Goal: Check status: Check status

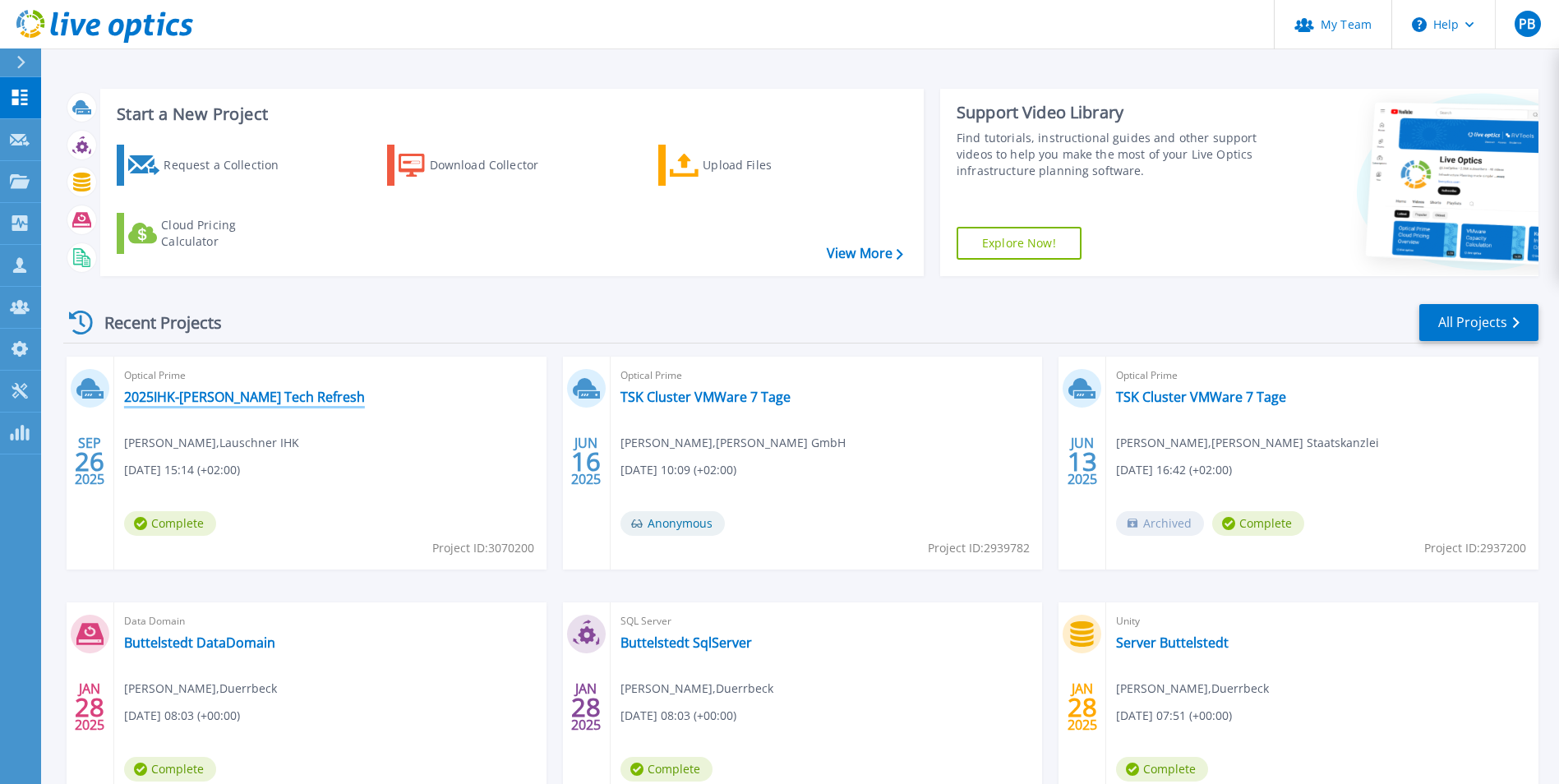
click at [242, 401] on link "2025IHK-[PERSON_NAME] Tech Refresh" at bounding box center [244, 397] width 240 height 16
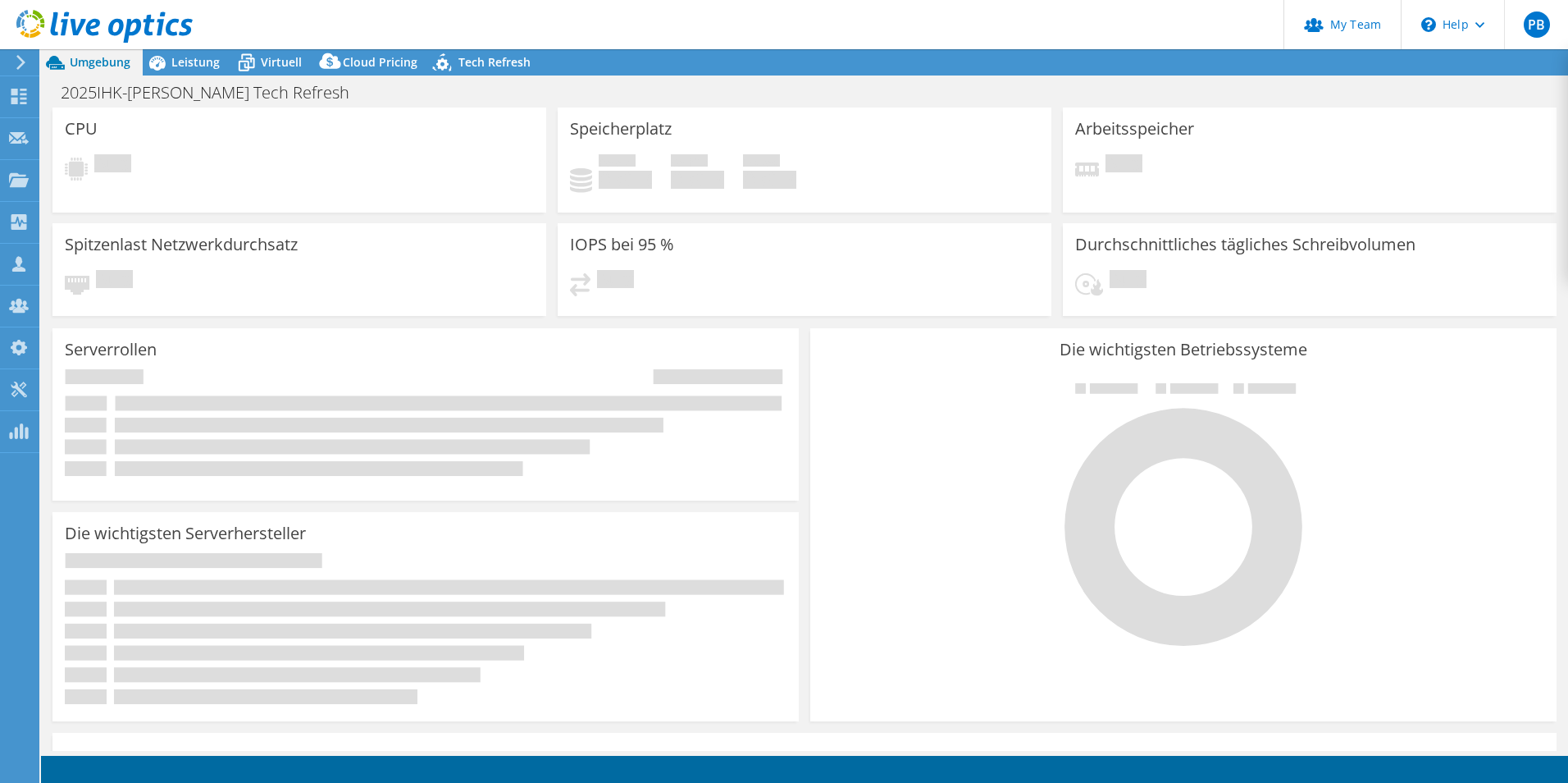
select select "USD"
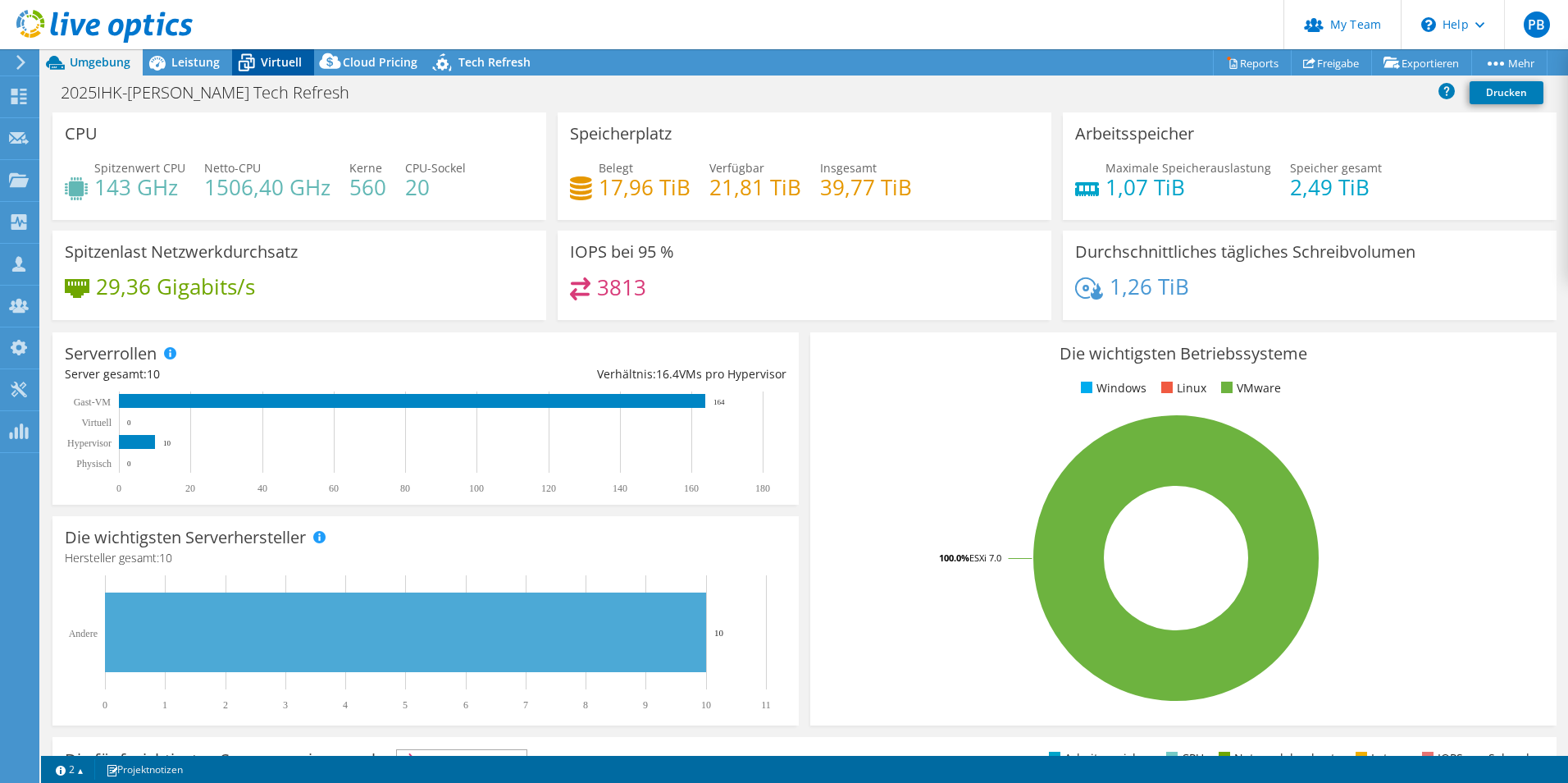
click at [267, 61] on span "Virtuell" at bounding box center [281, 61] width 41 height 15
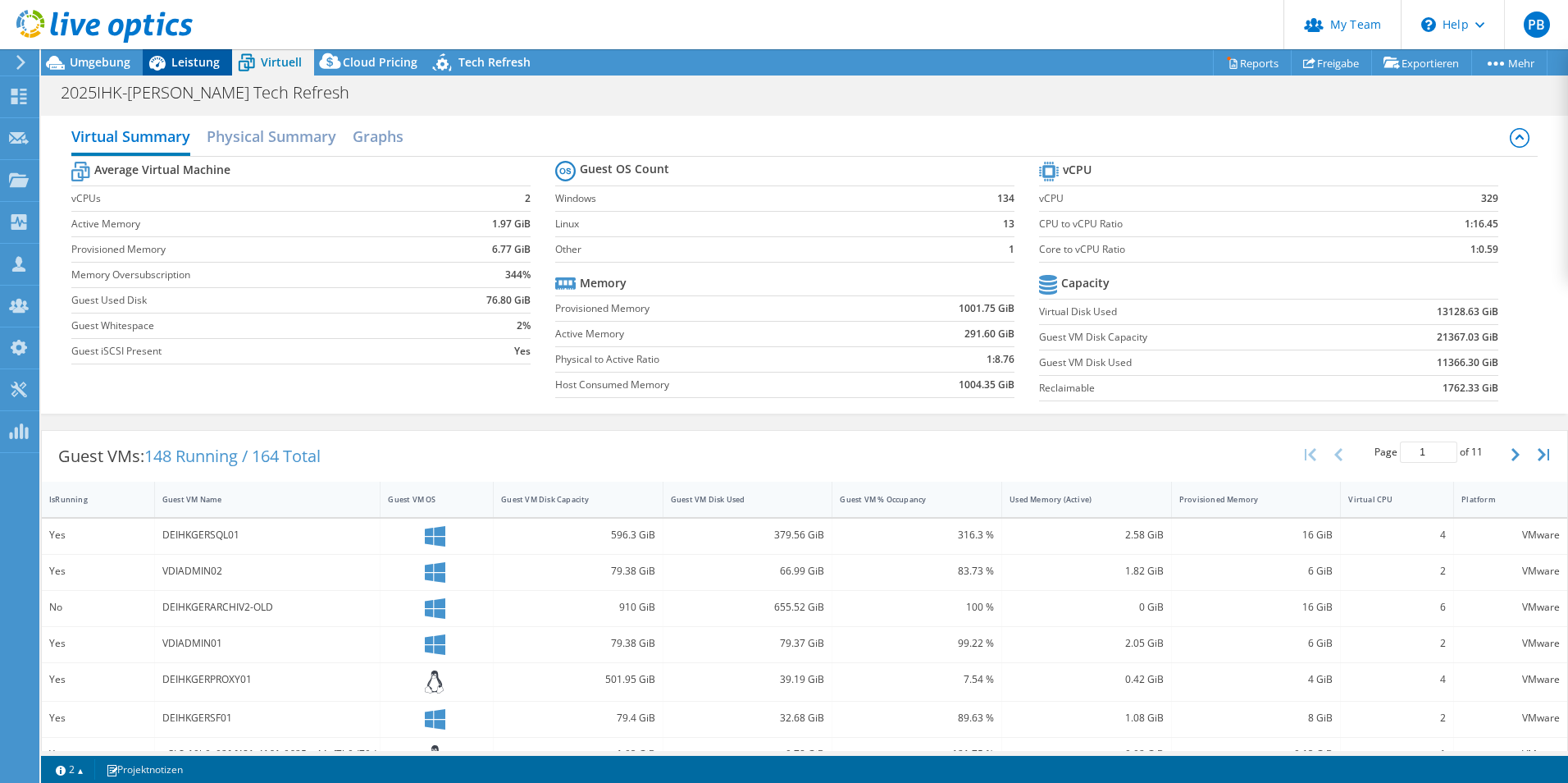
click at [204, 60] on span "Leistung" at bounding box center [196, 61] width 49 height 15
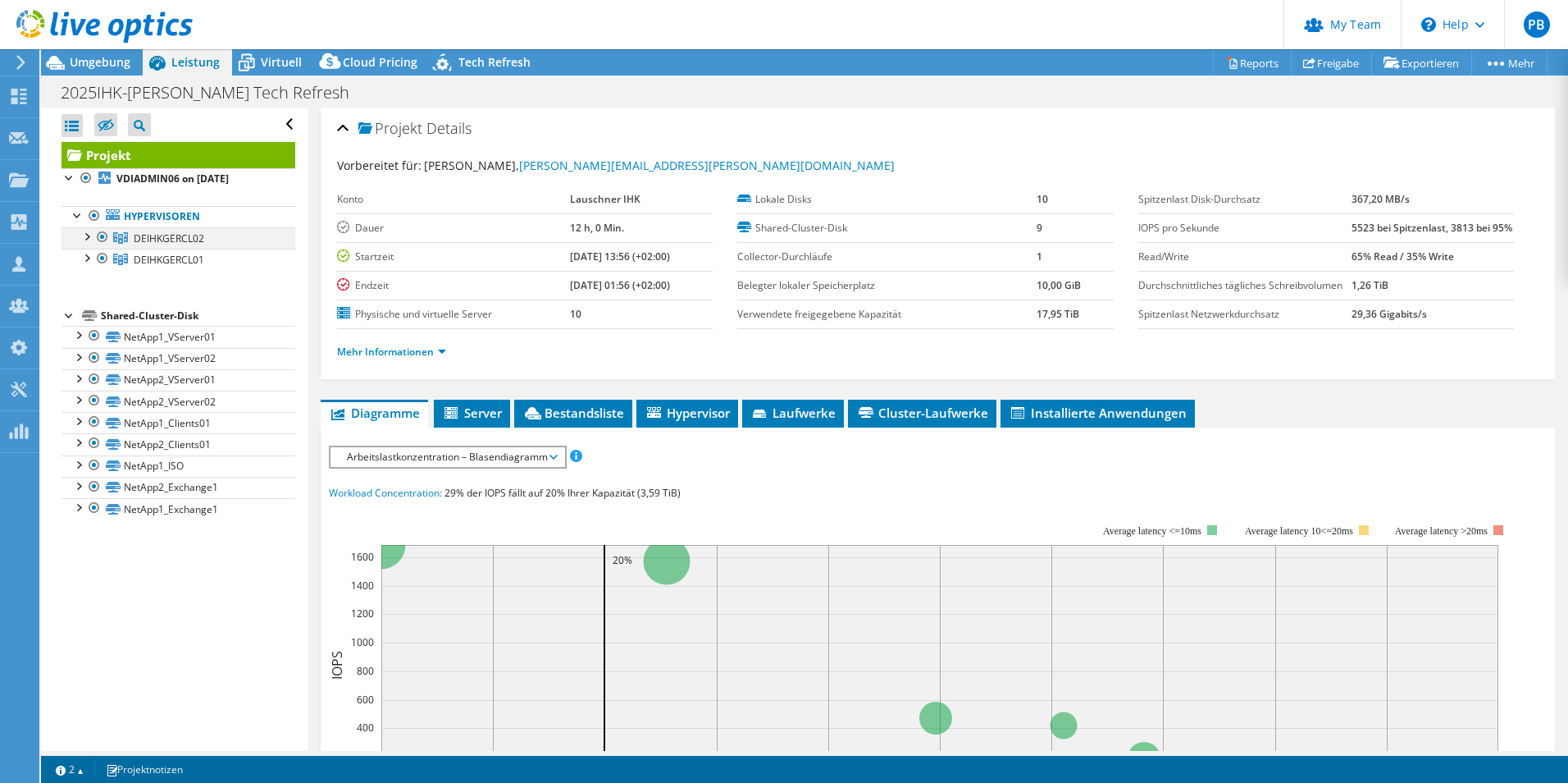
click at [89, 234] on div at bounding box center [86, 236] width 16 height 16
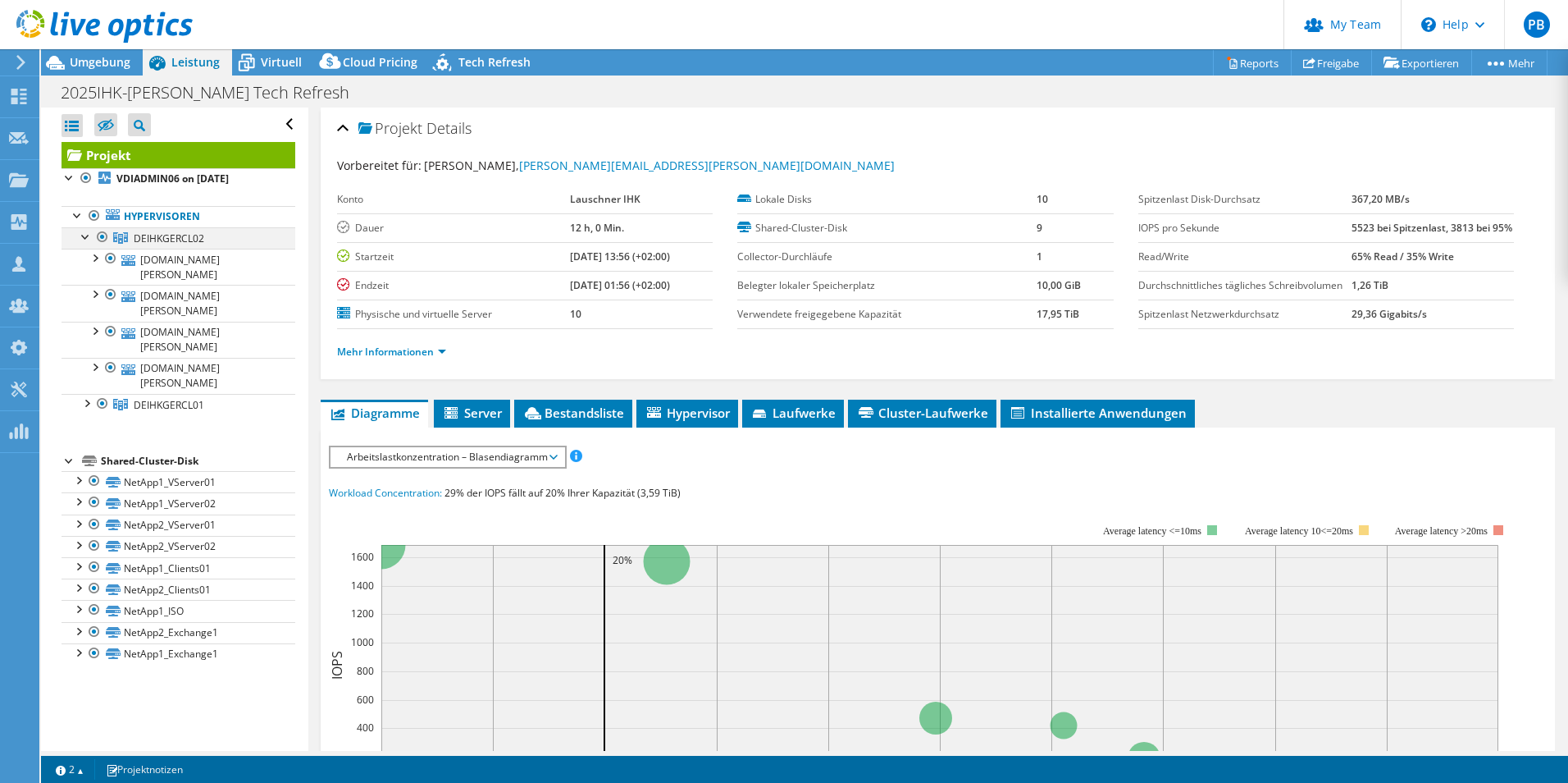
click at [102, 237] on div at bounding box center [102, 237] width 16 height 20
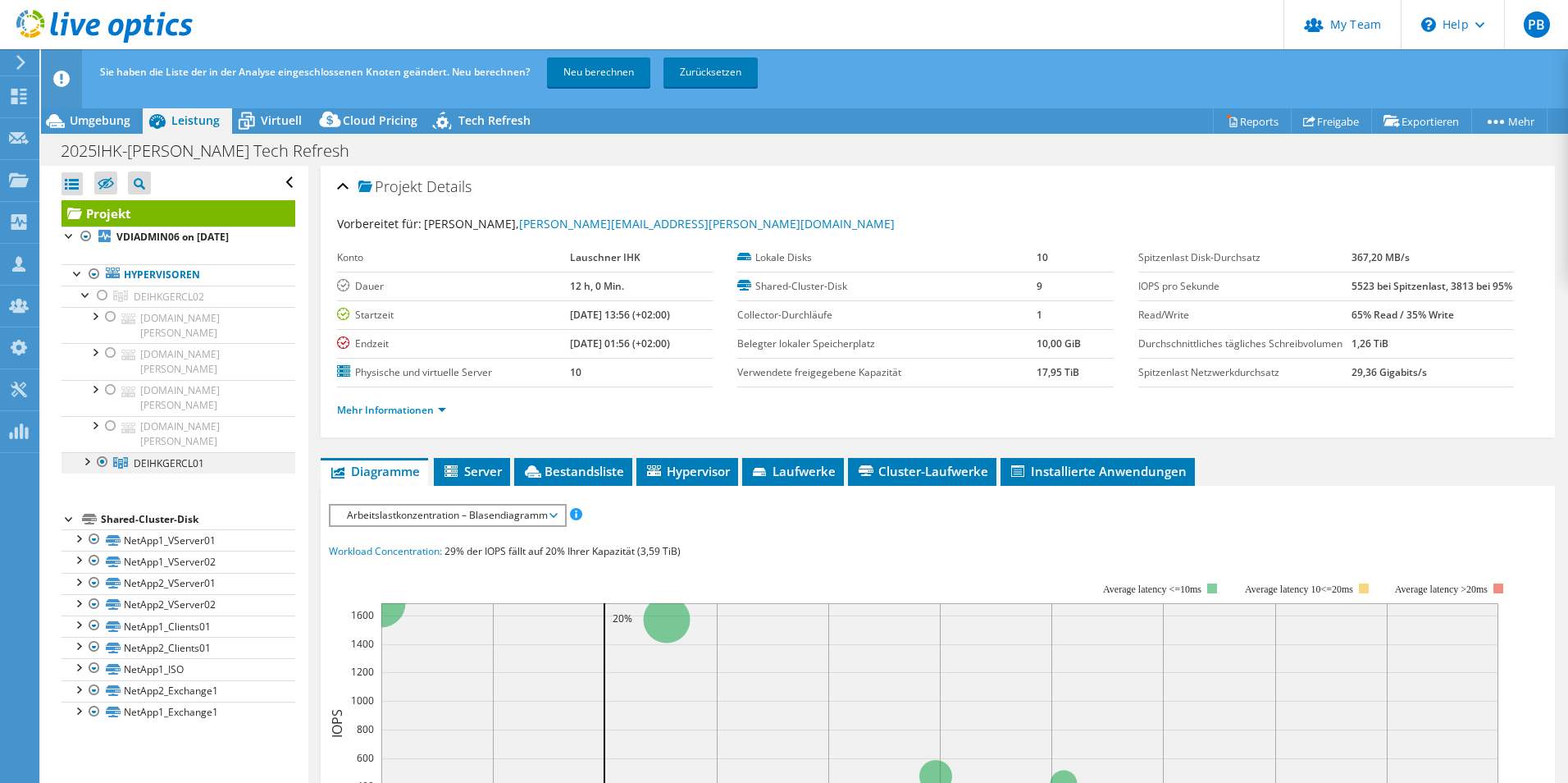
click at [179, 457] on span "DEIHKGERCL01" at bounding box center [169, 464] width 71 height 14
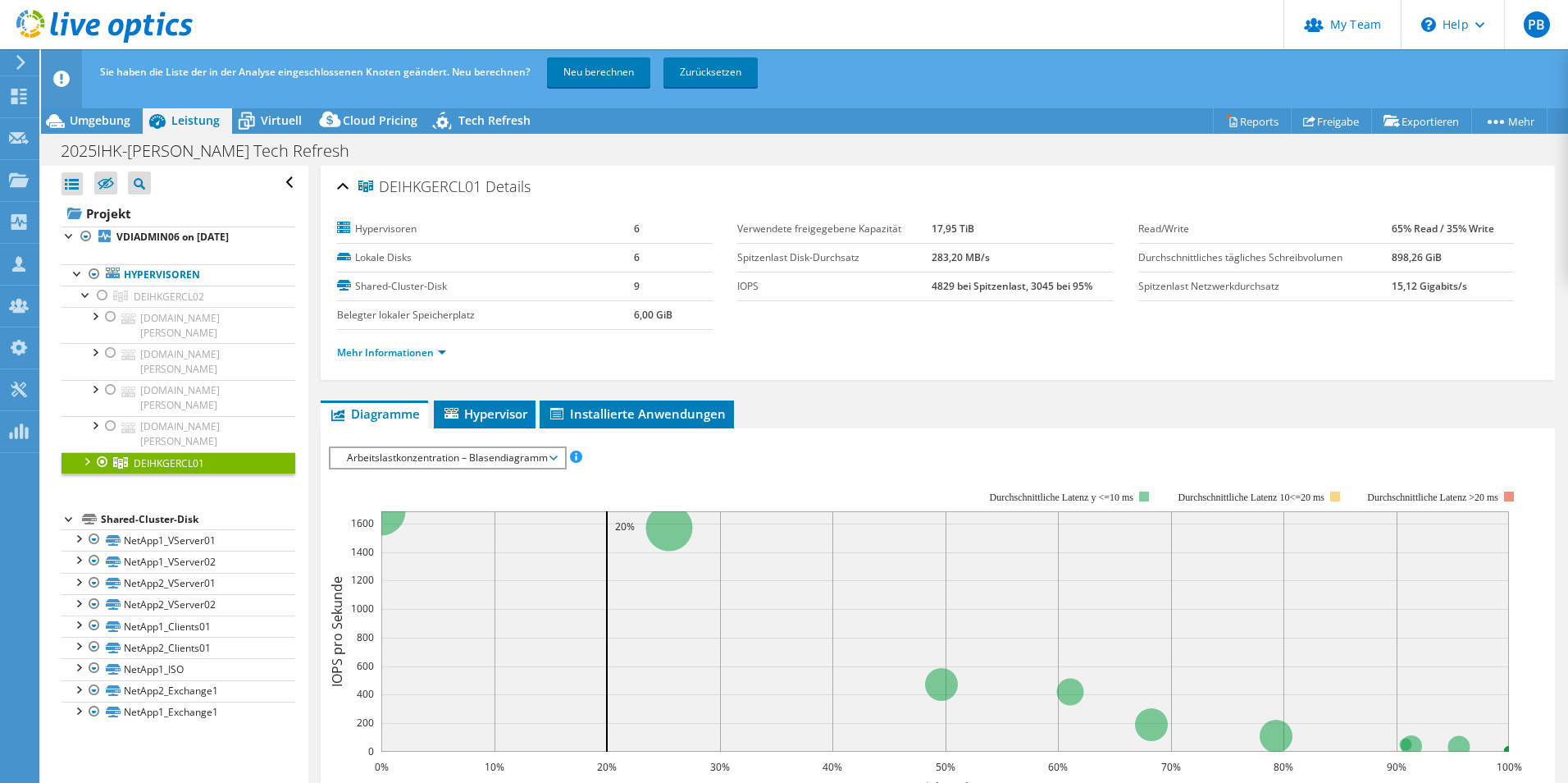
click at [82, 452] on div at bounding box center [86, 460] width 16 height 16
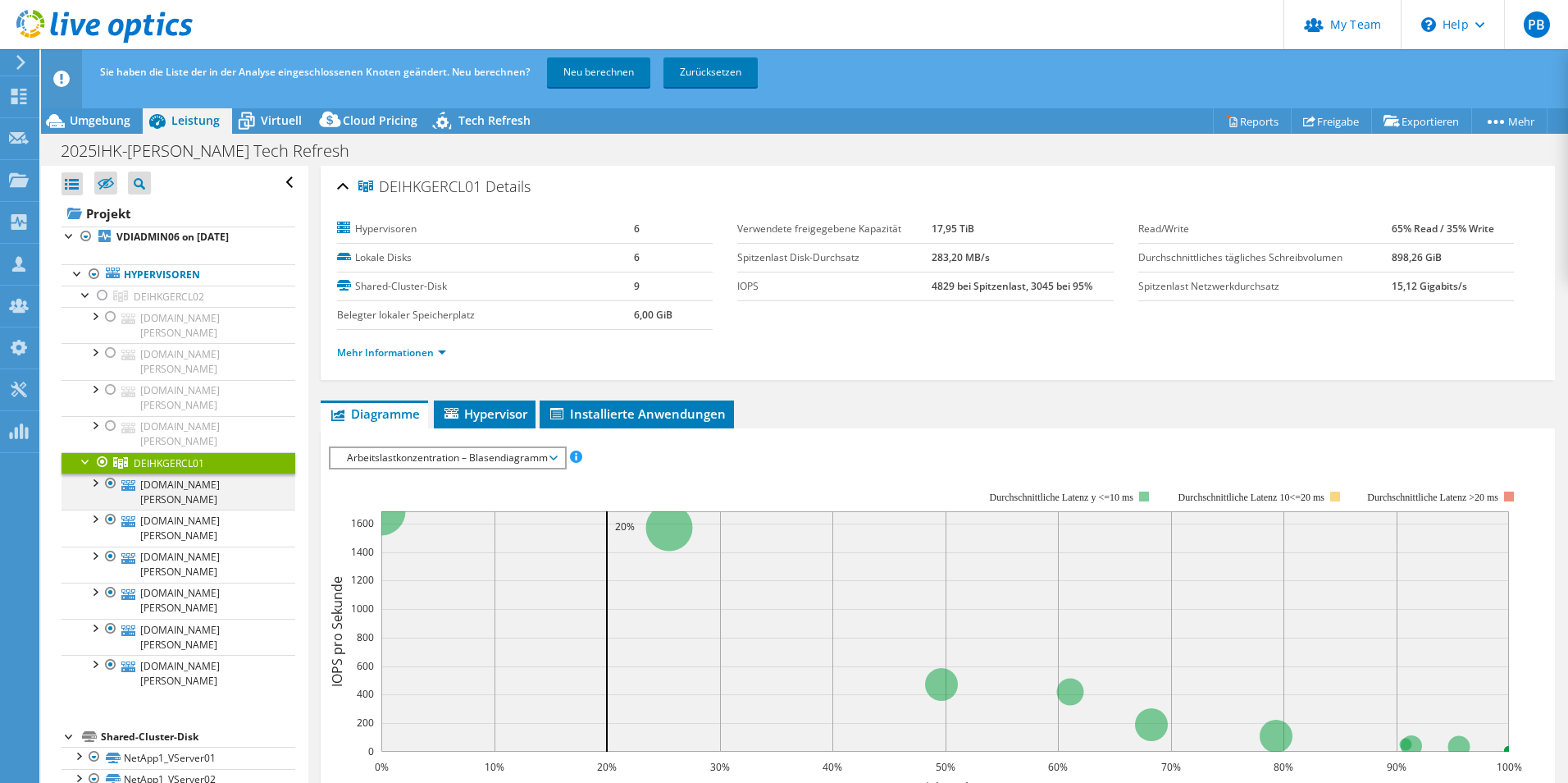
scroll to position [4, 0]
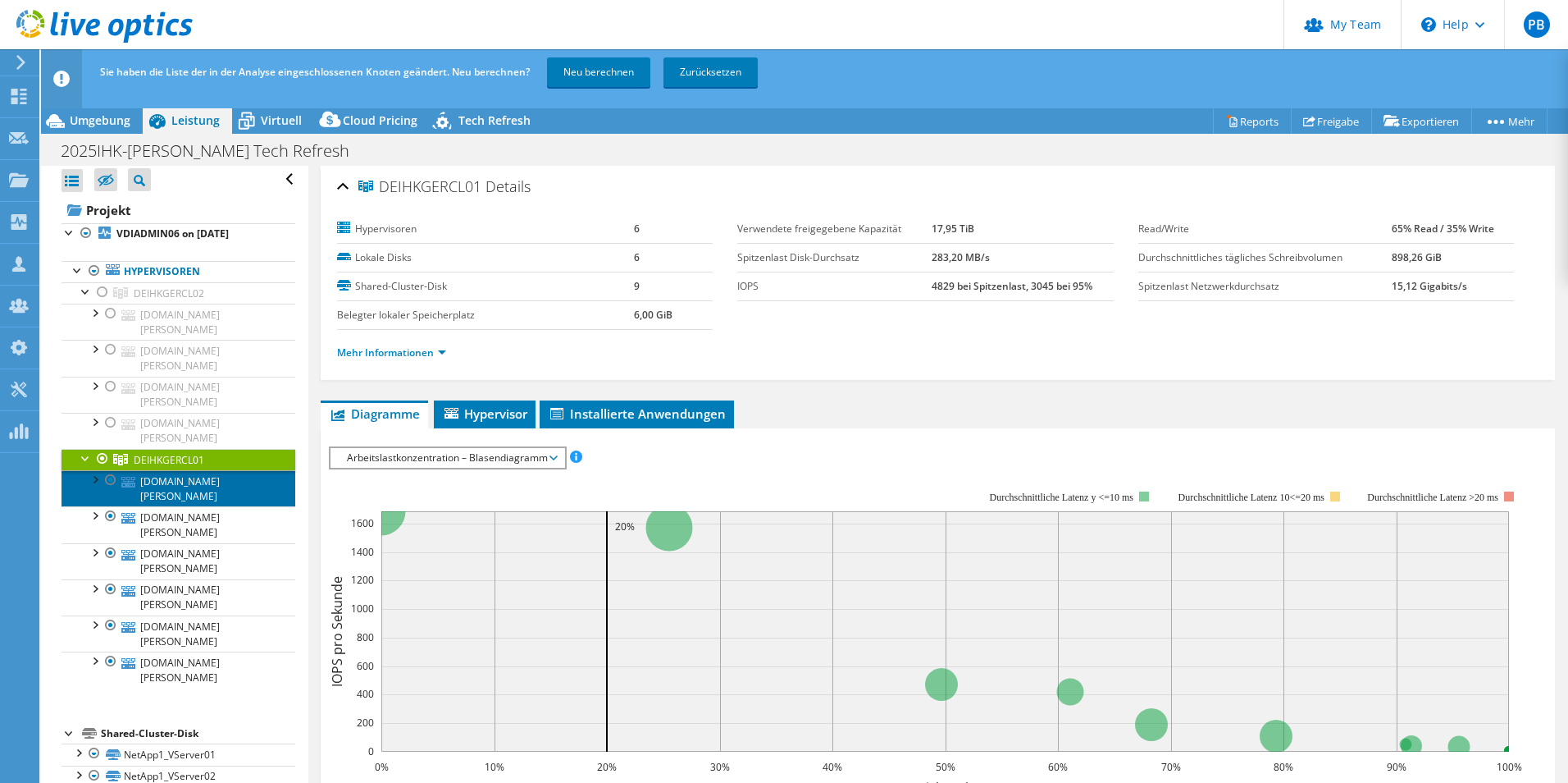
click at [190, 470] on link "[DOMAIN_NAME][PERSON_NAME]" at bounding box center [178, 488] width 234 height 36
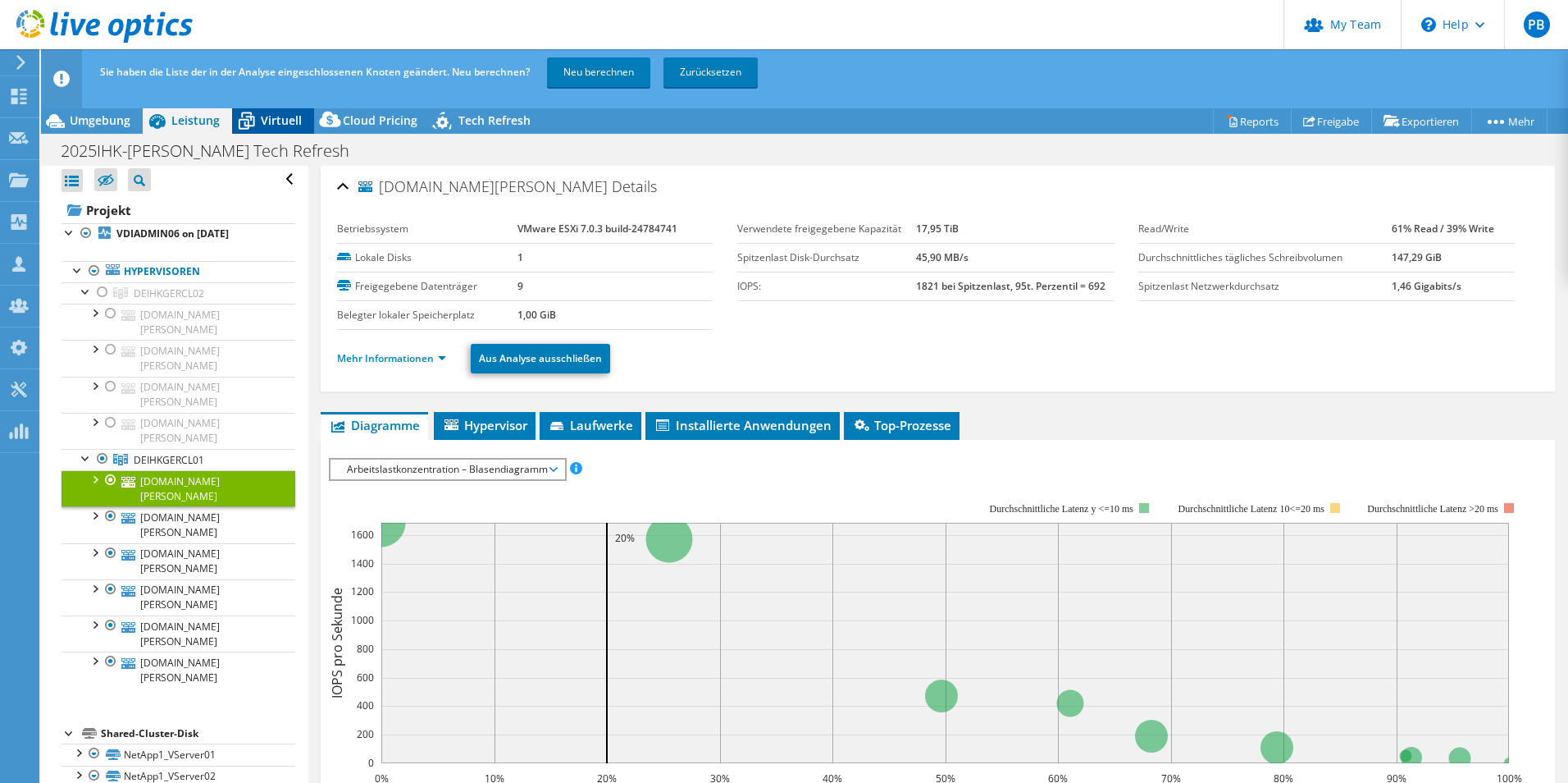
click at [270, 111] on div "Virtuell" at bounding box center [272, 120] width 82 height 26
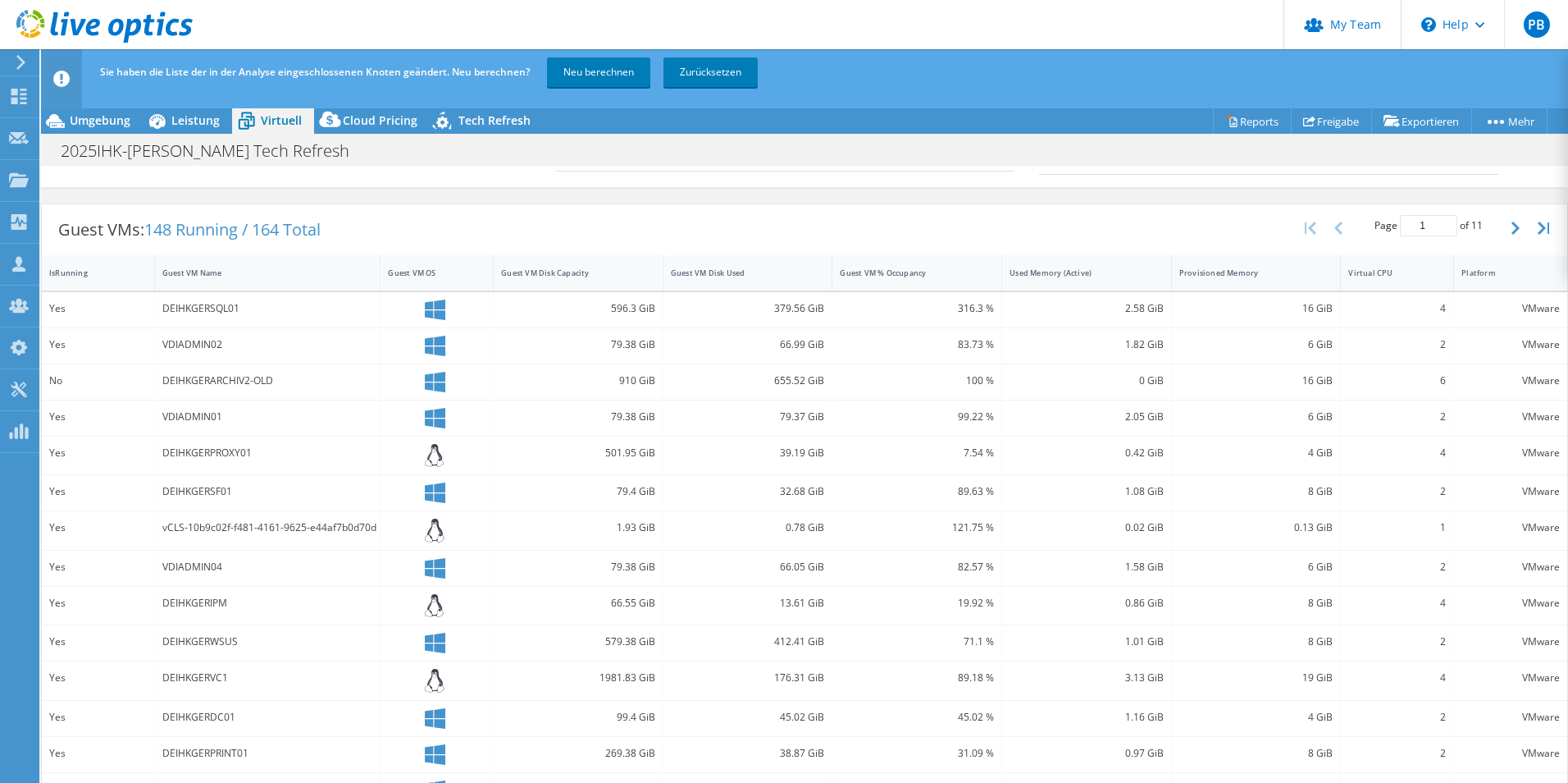
scroll to position [328, 0]
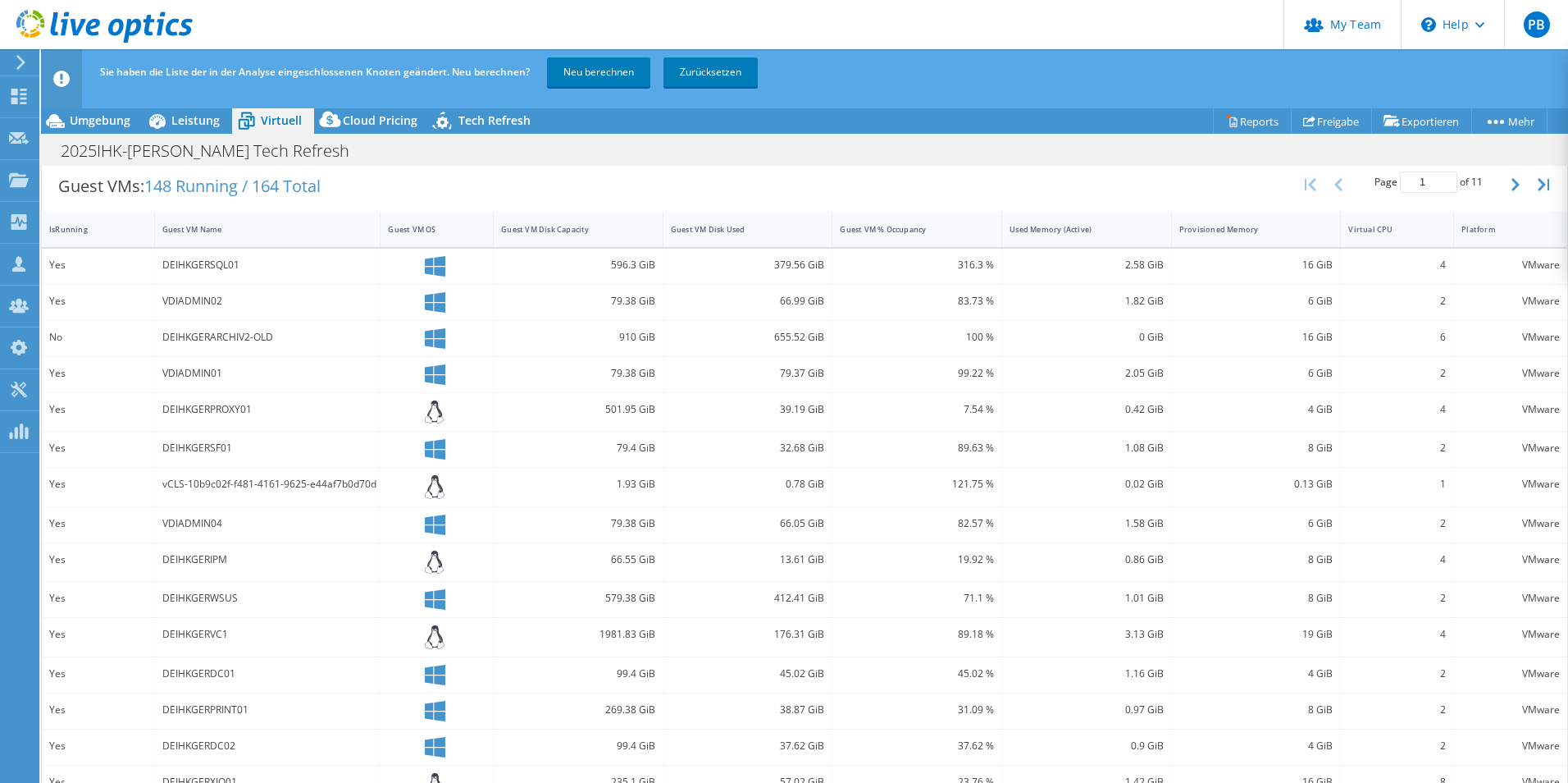
click at [62, 76] on icon at bounding box center [61, 79] width 16 height 16
click at [610, 72] on link "Neu berechnen" at bounding box center [598, 72] width 103 height 30
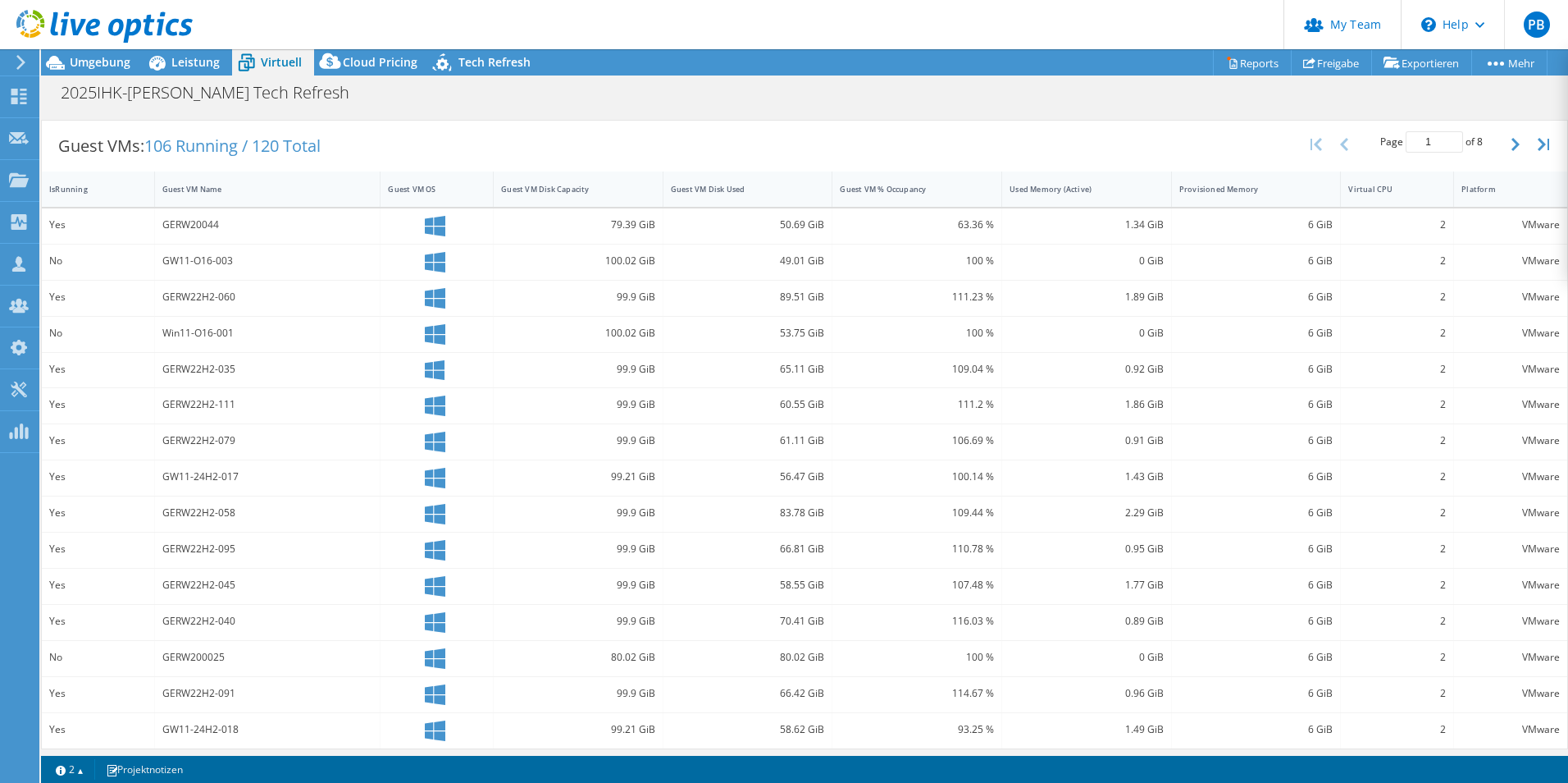
scroll to position [316, 0]
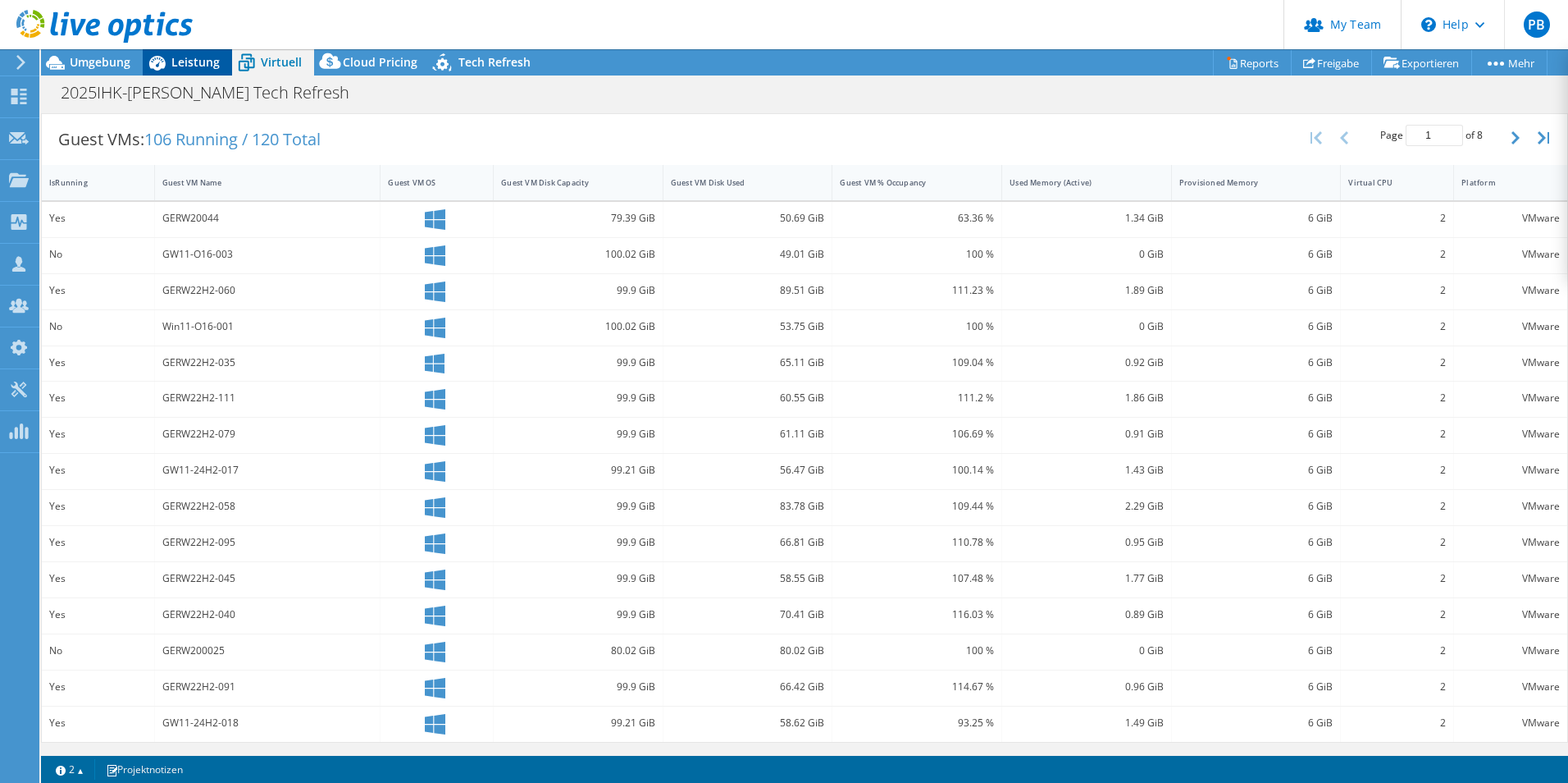
click at [194, 66] on span "Leistung" at bounding box center [196, 61] width 49 height 15
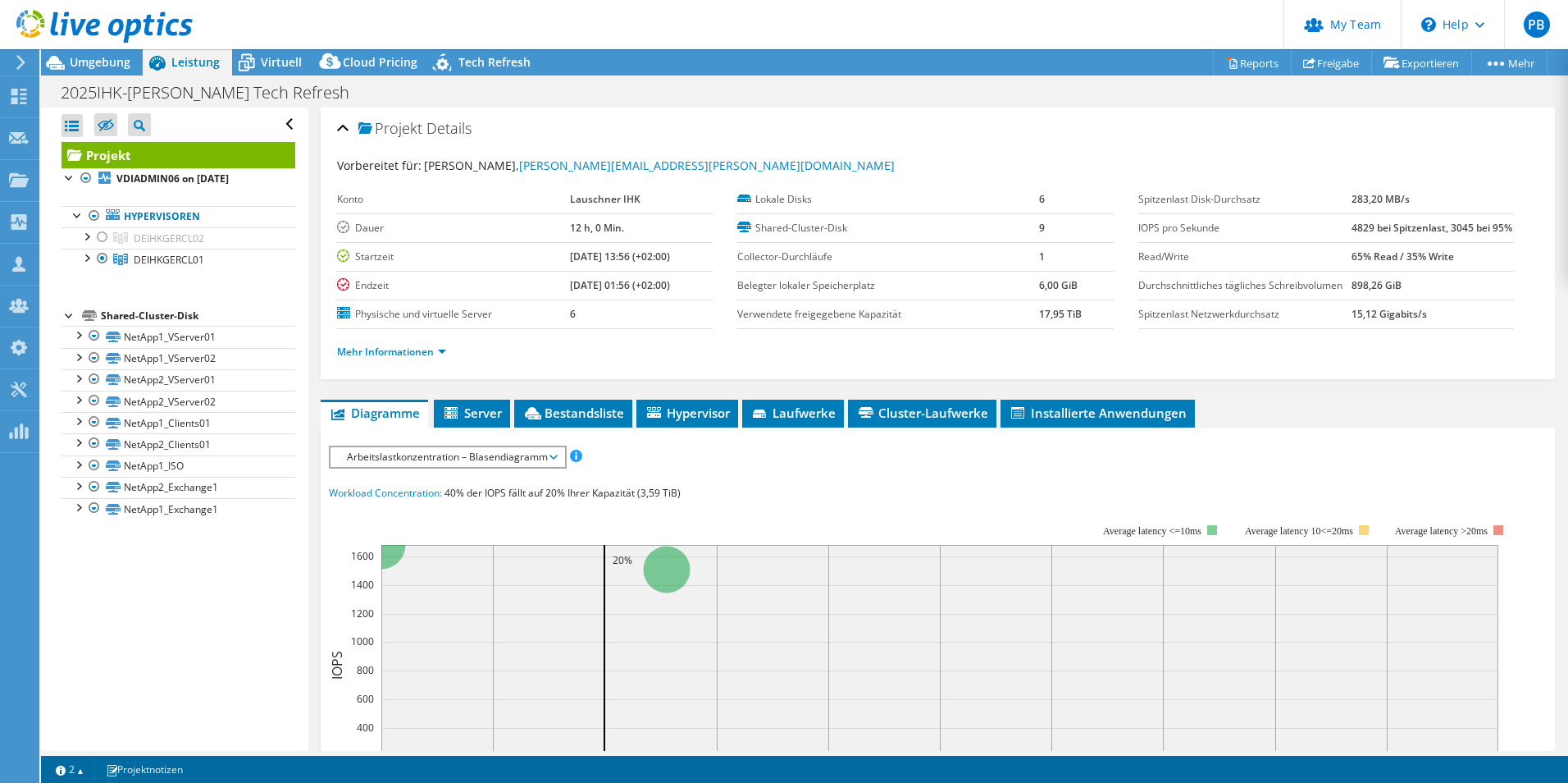
scroll to position [0, 0]
click at [496, 421] on span "Server" at bounding box center [472, 413] width 60 height 16
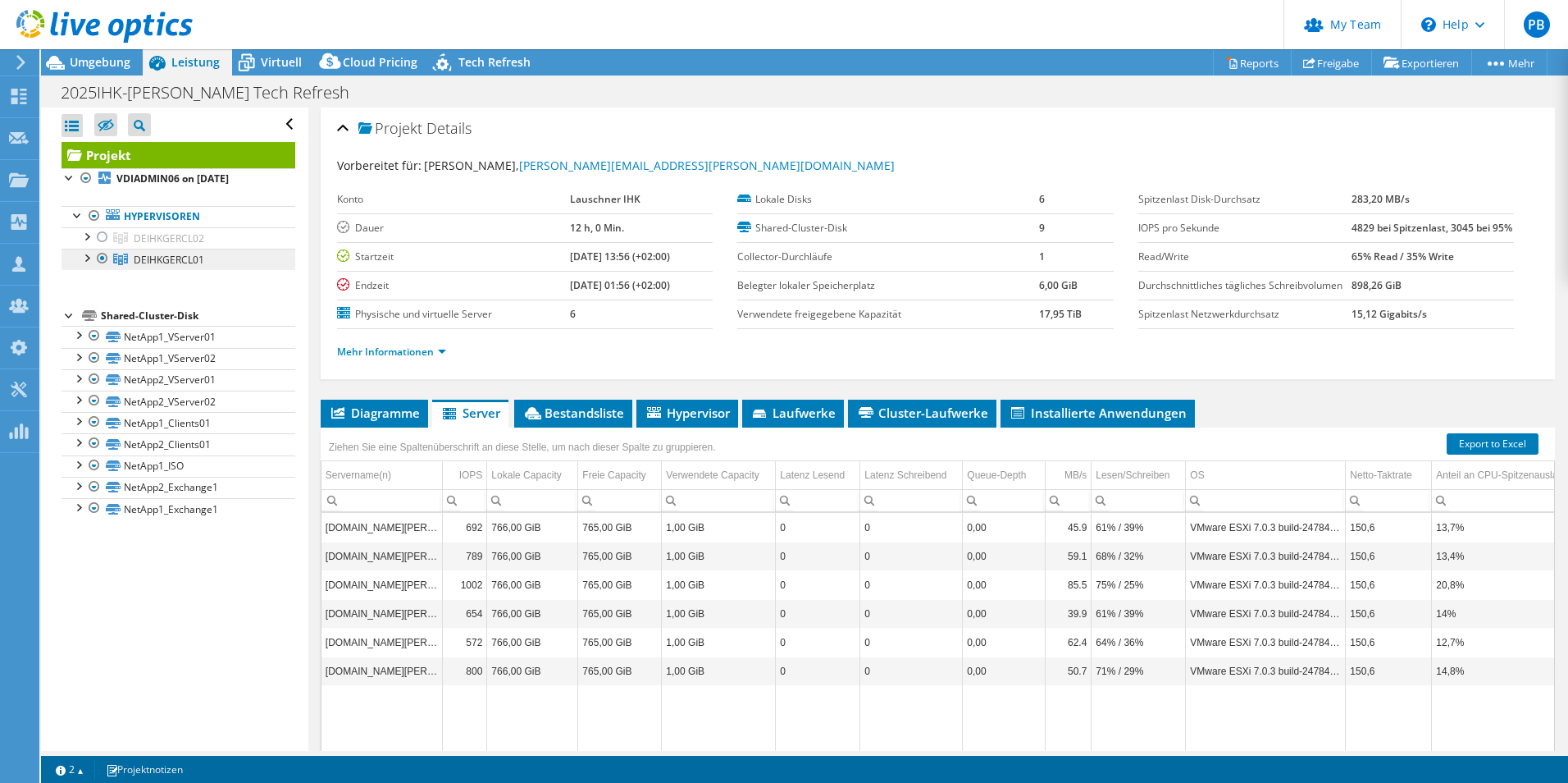
click at [150, 267] on link "DEIHKGERCL01" at bounding box center [178, 260] width 234 height 22
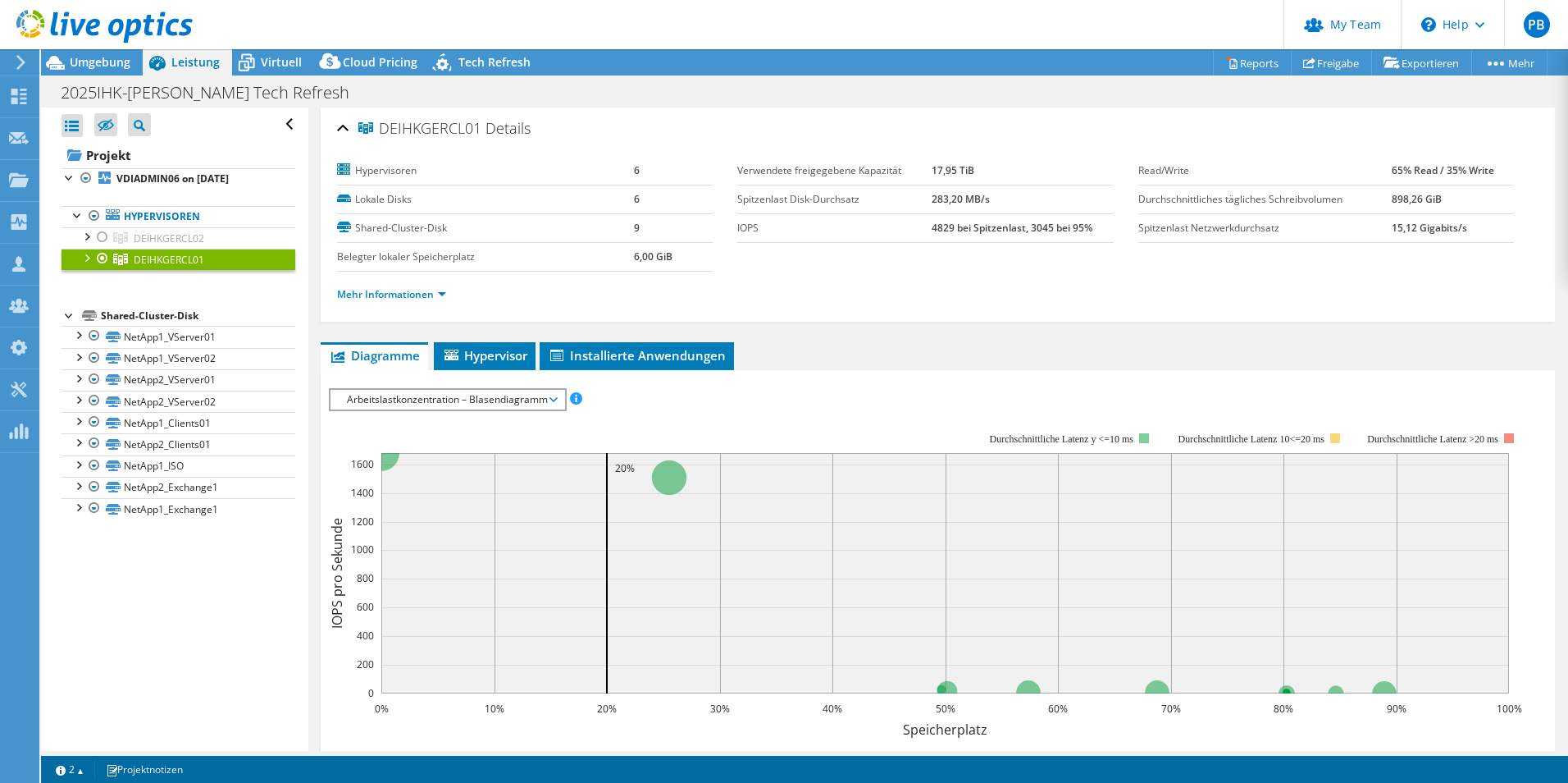
click at [85, 253] on div at bounding box center [86, 257] width 16 height 16
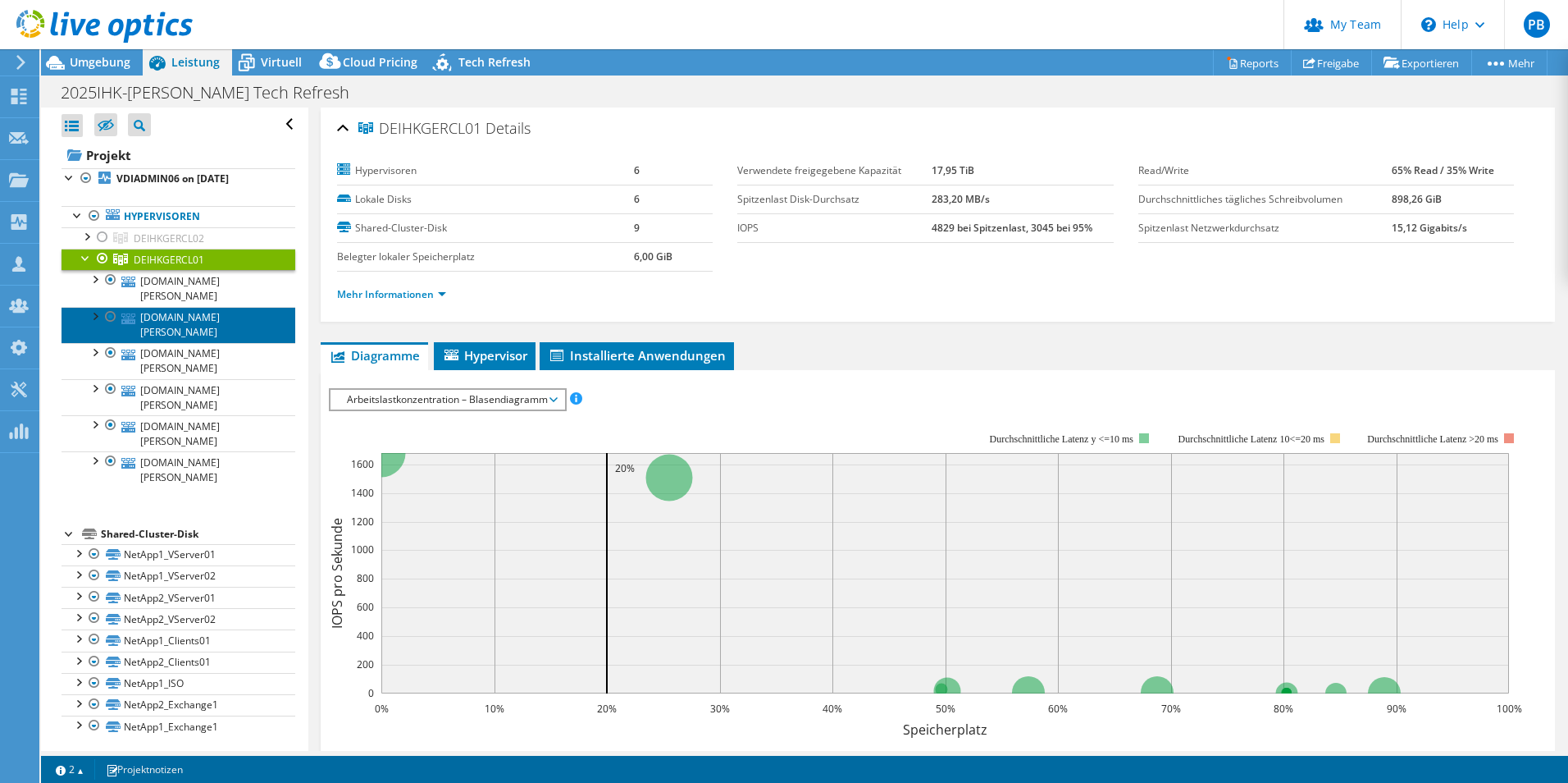
click at [169, 307] on link "[DOMAIN_NAME][PERSON_NAME]" at bounding box center [178, 325] width 234 height 36
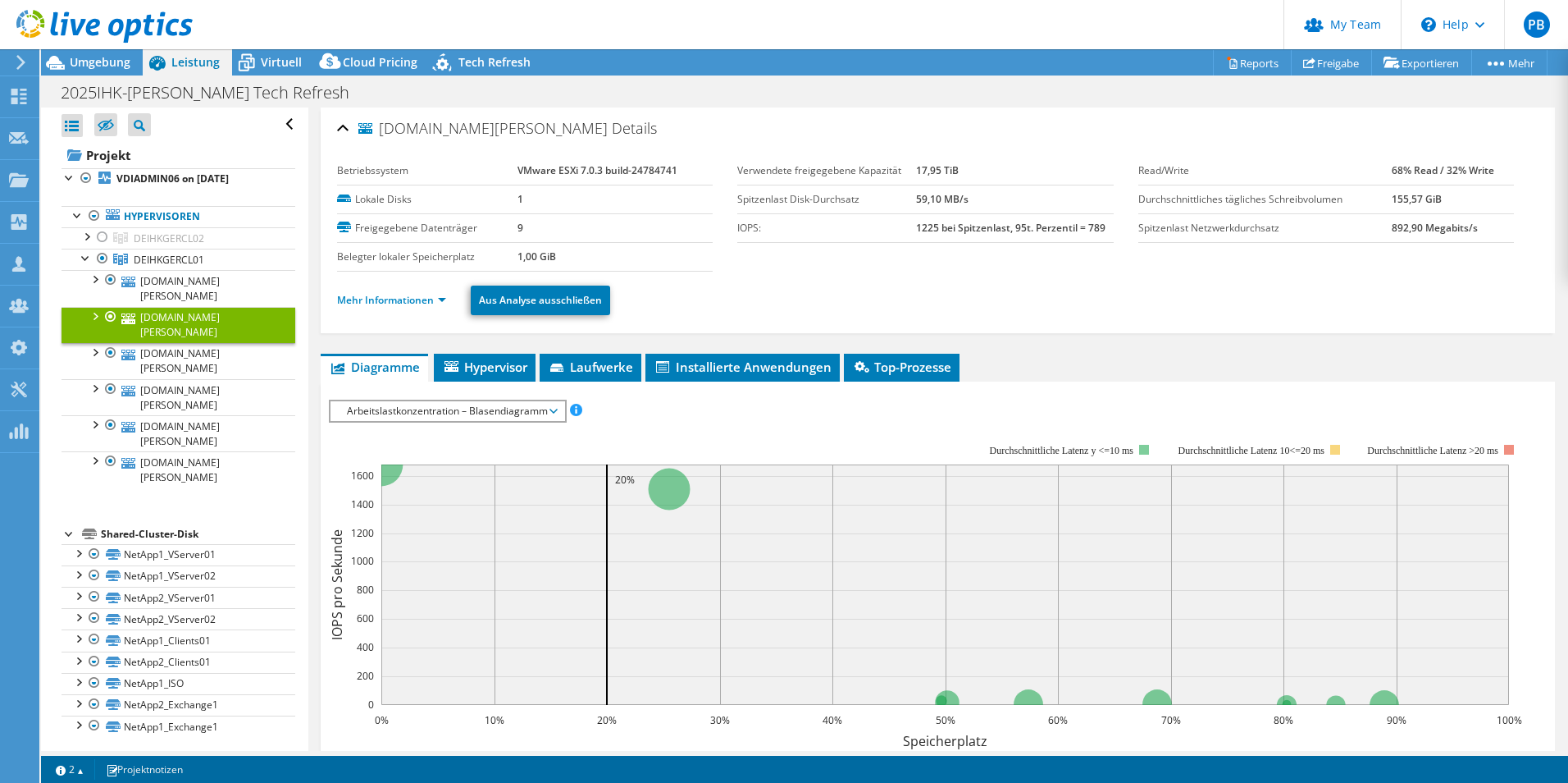
click at [93, 307] on div at bounding box center [94, 315] width 16 height 16
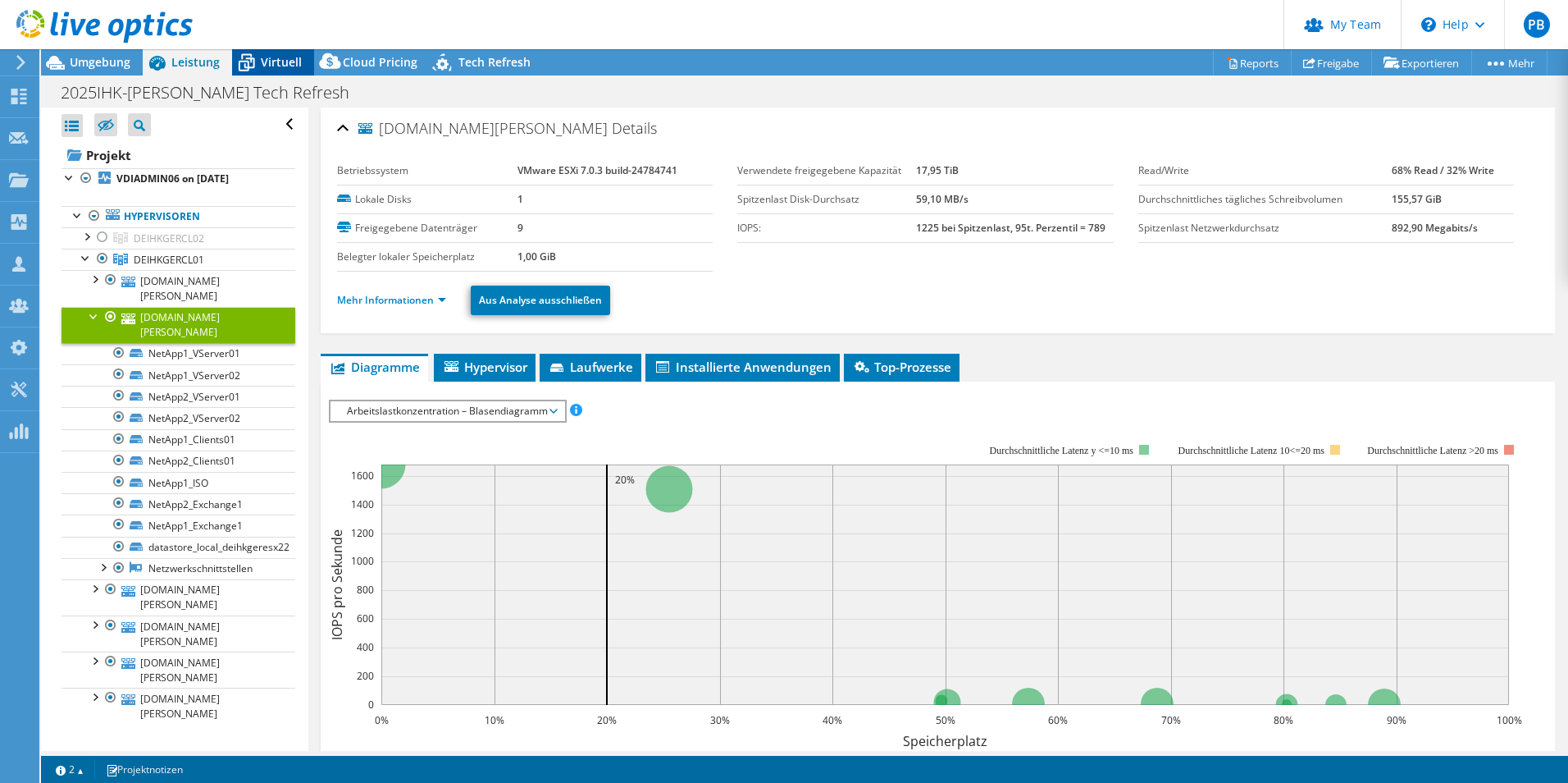
drag, startPoint x: 298, startPoint y: 62, endPoint x: 518, endPoint y: 149, distance: 236.6
click at [307, 68] on div "Virtuell" at bounding box center [272, 62] width 82 height 26
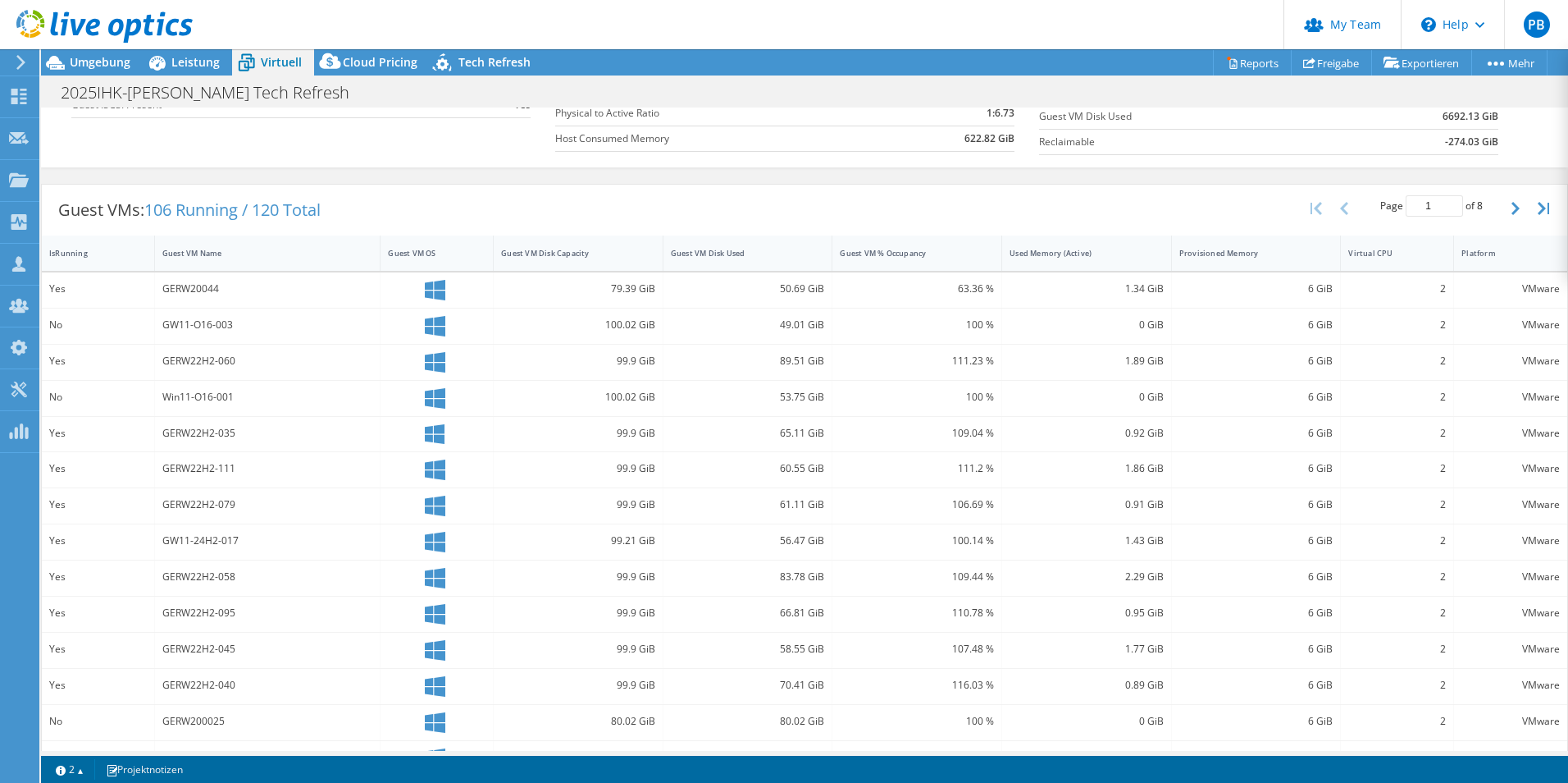
scroll to position [246, 0]
